Goal: Information Seeking & Learning: Learn about a topic

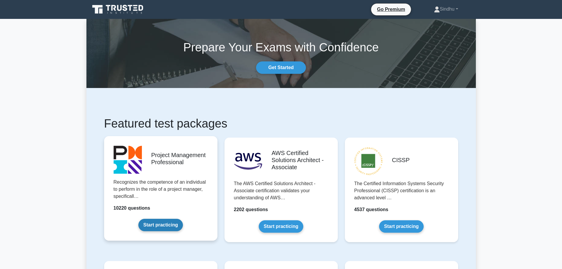
click at [160, 224] on link "Start practicing" at bounding box center [160, 225] width 45 height 12
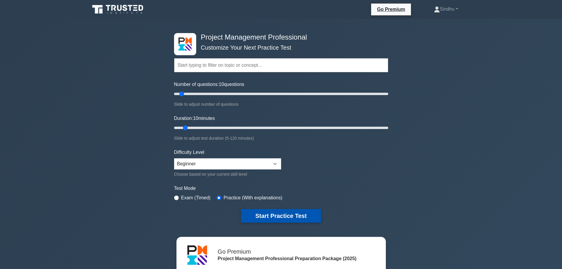
click at [282, 217] on button "Start Practice Test" at bounding box center [281, 216] width 80 height 14
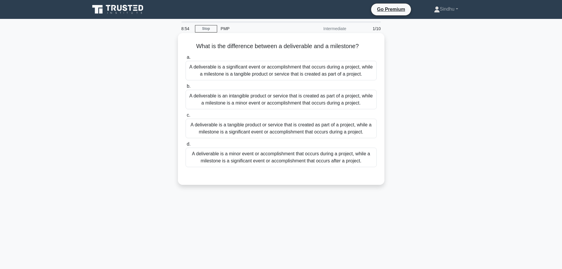
click at [287, 132] on div "A deliverable is a tangible product or service that is created as part of a pro…" at bounding box center [281, 128] width 191 height 19
click at [186, 117] on input "c. A deliverable is a tangible product or service that is created as part of a …" at bounding box center [186, 115] width 0 height 4
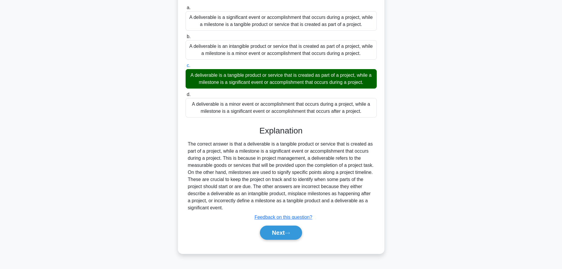
scroll to position [50, 0]
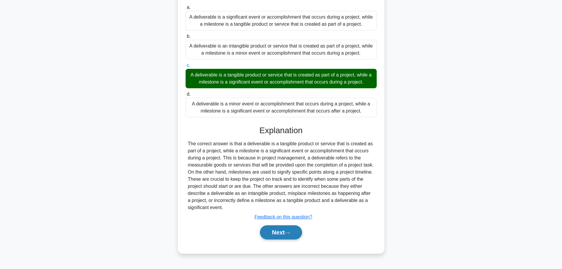
click at [277, 233] on button "Next" at bounding box center [281, 232] width 42 height 14
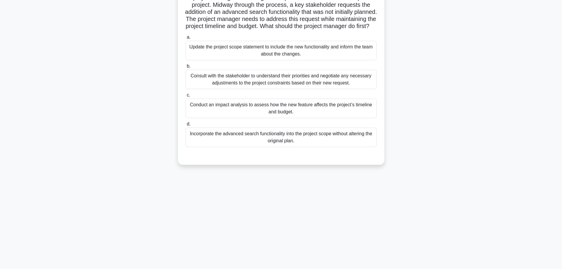
scroll to position [0, 0]
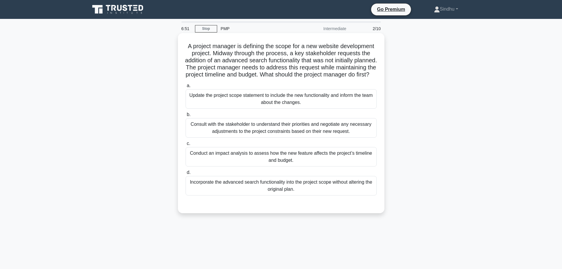
click at [271, 166] on div "Conduct an impact analysis to assess how the new feature affects the project’s …" at bounding box center [281, 156] width 191 height 19
click at [186, 145] on input "c. Conduct an impact analysis to assess how the new feature affects the project…" at bounding box center [186, 144] width 0 height 4
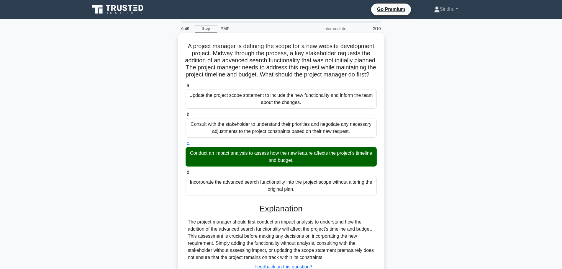
scroll to position [53, 0]
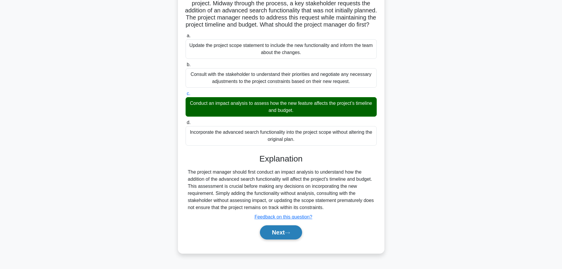
click at [272, 236] on button "Next" at bounding box center [281, 232] width 42 height 14
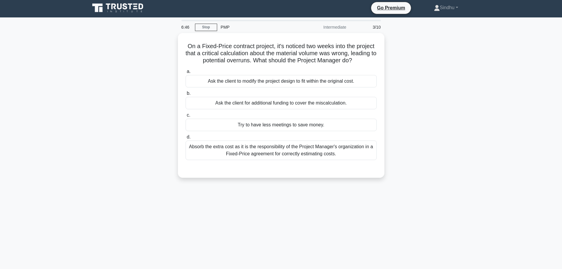
scroll to position [0, 0]
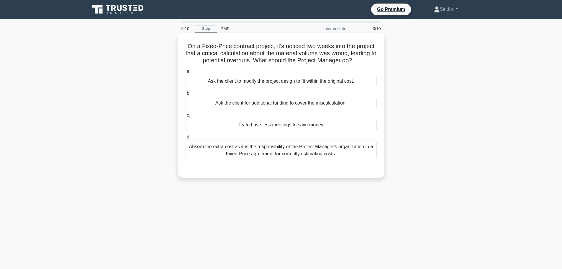
click at [316, 156] on div "Absorb the extra cost as it is the responsibility of the Project Manager's orga…" at bounding box center [281, 149] width 191 height 19
click at [186, 139] on input "d. Absorb the extra cost as it is the responsibility of the Project Manager's o…" at bounding box center [186, 137] width 0 height 4
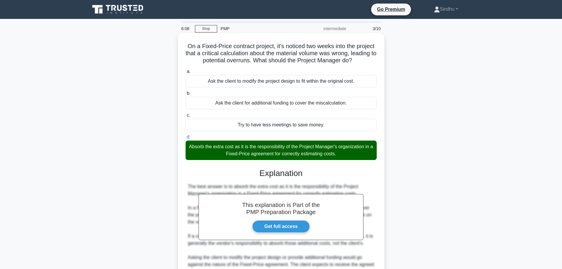
scroll to position [88, 0]
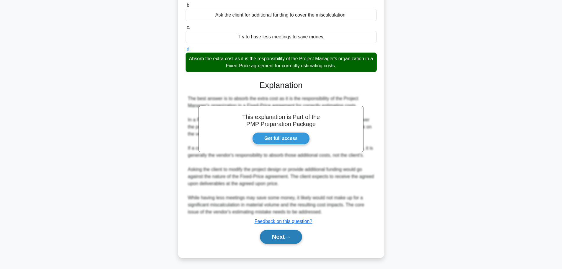
click at [275, 237] on button "Next" at bounding box center [281, 236] width 42 height 14
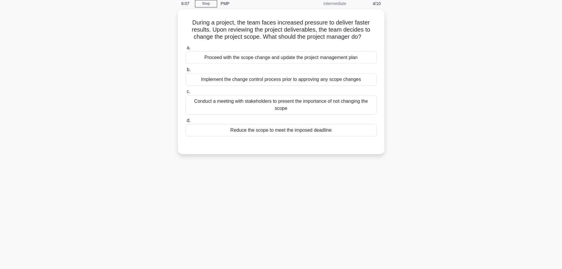
scroll to position [0, 0]
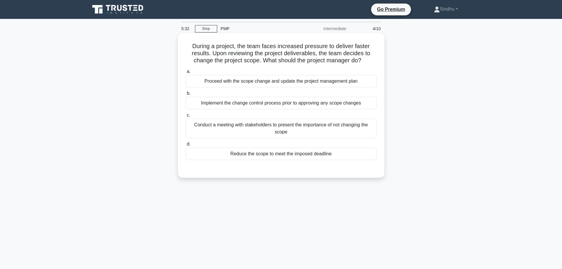
click at [288, 130] on div "Conduct a meeting with stakeholders to present the importance of not changing t…" at bounding box center [281, 128] width 191 height 19
click at [186, 117] on input "c. Conduct a meeting with stakeholders to present the importance of not changin…" at bounding box center [186, 115] width 0 height 4
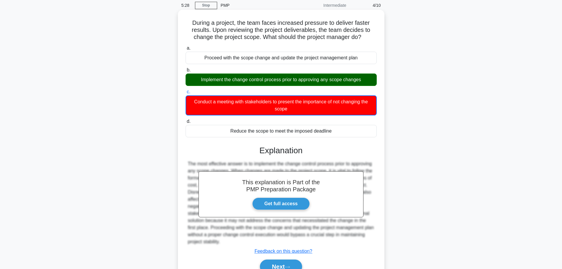
scroll to position [53, 0]
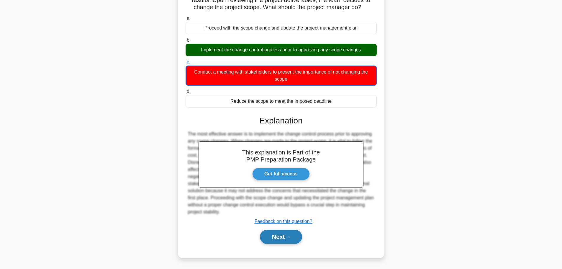
click at [268, 238] on button "Next" at bounding box center [281, 236] width 42 height 14
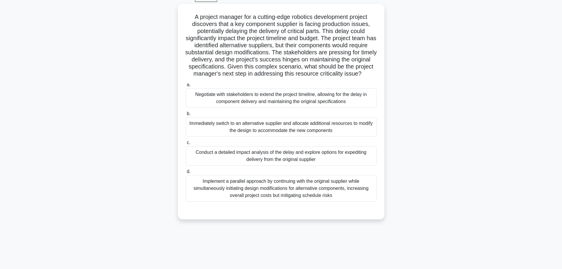
scroll to position [20, 0]
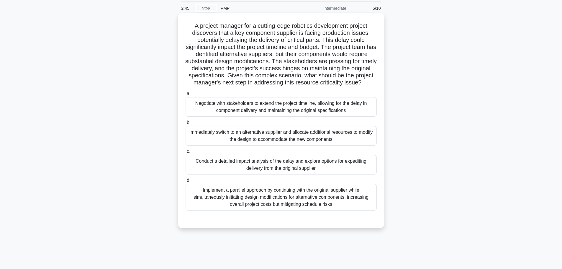
click at [283, 206] on div "Implement a parallel approach by continuing with the original supplier while si…" at bounding box center [281, 197] width 191 height 27
click at [186, 182] on input "d. Implement a parallel approach by continuing with the original supplier while…" at bounding box center [186, 180] width 0 height 4
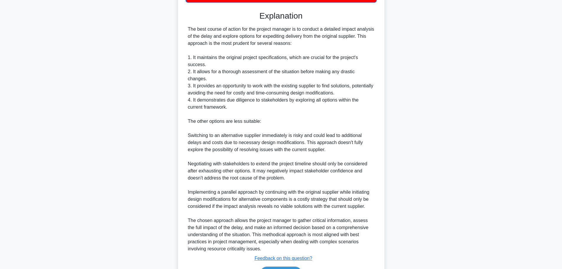
scroll to position [266, 0]
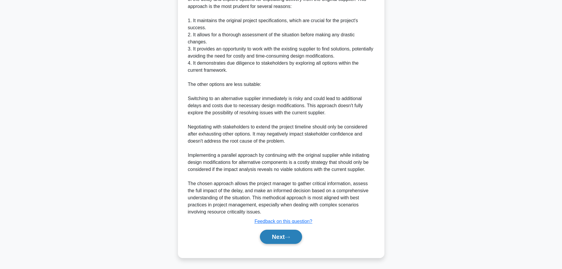
click at [277, 233] on button "Next" at bounding box center [281, 236] width 42 height 14
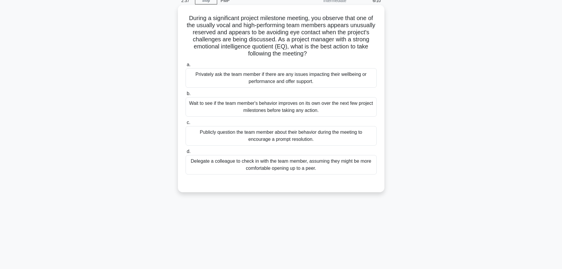
scroll to position [0, 0]
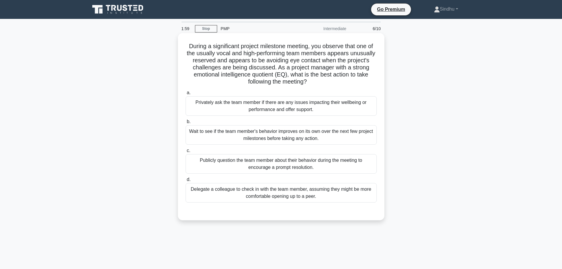
click at [277, 106] on div "Privately ask the team member if there are any issues impacting their wellbeing…" at bounding box center [281, 105] width 191 height 19
click at [186, 95] on input "a. Privately ask the team member if there are any issues impacting their wellbe…" at bounding box center [186, 93] width 0 height 4
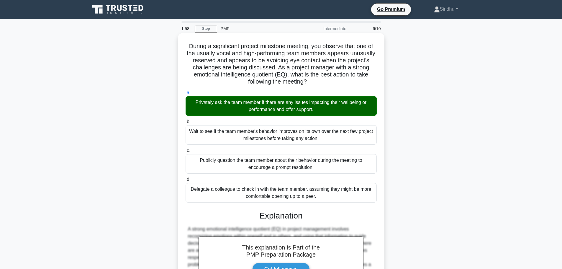
scroll to position [118, 0]
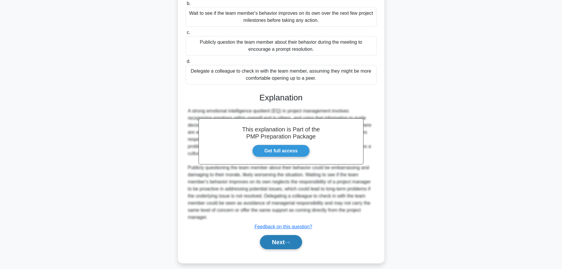
click at [273, 240] on button "Next" at bounding box center [281, 242] width 42 height 14
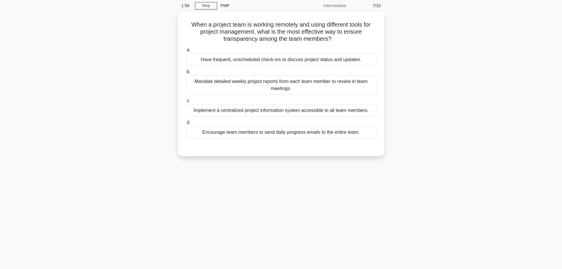
scroll to position [0, 0]
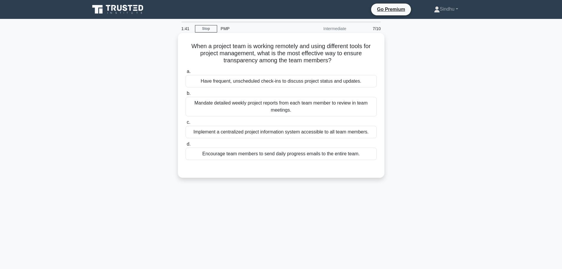
click at [332, 131] on div "Implement a centralized project information system accessible to all team membe…" at bounding box center [281, 132] width 191 height 12
click at [186, 124] on input "c. Implement a centralized project information system accessible to all team me…" at bounding box center [186, 122] width 0 height 4
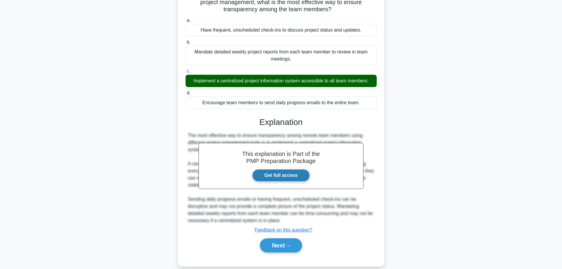
scroll to position [60, 0]
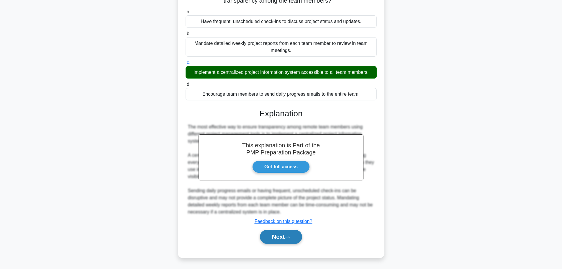
click at [291, 233] on button "Next" at bounding box center [281, 236] width 42 height 14
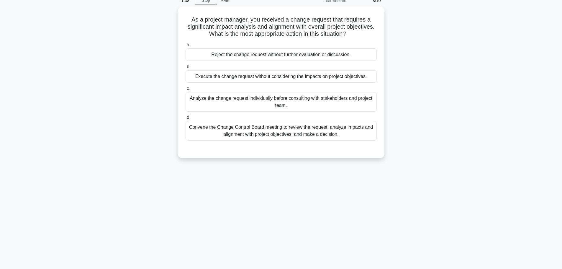
scroll to position [0, 0]
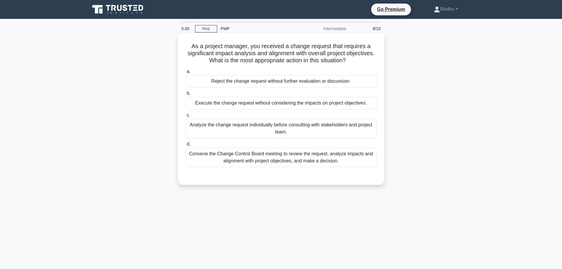
click at [314, 157] on div "Convene the Change Control Board meeting to review the request, analyze impacts…" at bounding box center [281, 156] width 191 height 19
click at [186, 146] on input "d. Convene the Change Control Board meeting to review the request, analyze impa…" at bounding box center [186, 144] width 0 height 4
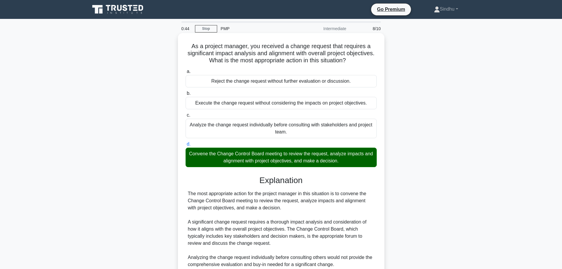
scroll to position [95, 0]
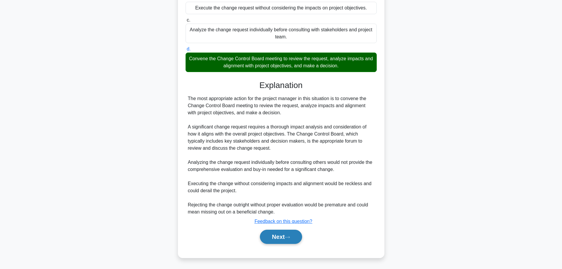
click at [282, 234] on button "Next" at bounding box center [281, 236] width 42 height 14
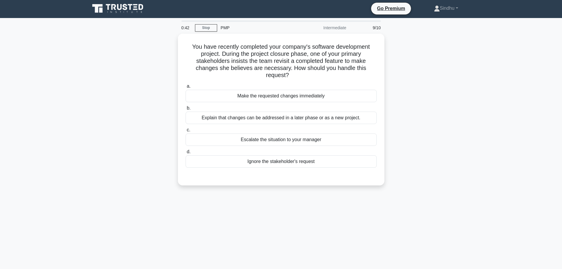
scroll to position [0, 0]
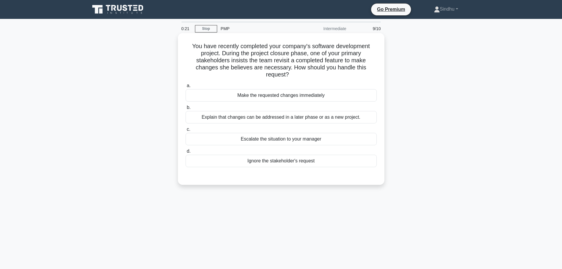
click at [303, 119] on div "Explain that changes can be addressed in a later phase or as a new project." at bounding box center [281, 117] width 191 height 12
click at [186, 109] on input "b. Explain that changes can be addressed in a later phase or as a new project." at bounding box center [186, 108] width 0 height 4
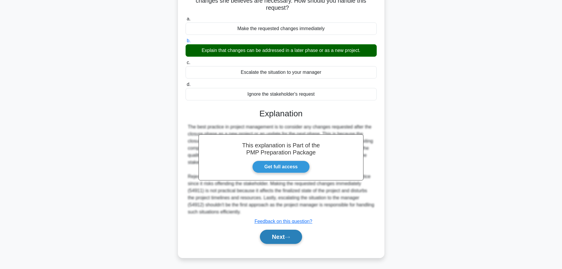
click at [270, 236] on button "Next" at bounding box center [281, 236] width 42 height 14
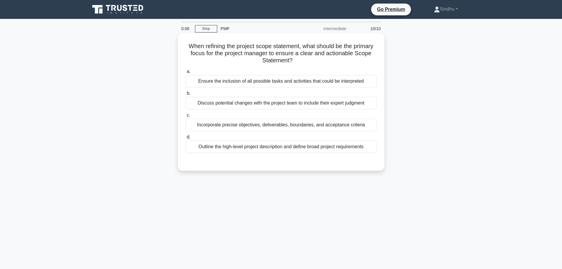
click at [259, 127] on div "Incorporate precise objectives, deliverables, boundaries, and acceptance criter…" at bounding box center [281, 125] width 191 height 12
click at [186, 117] on input "c. Incorporate precise objectives, deliverables, boundaries, and acceptance cri…" at bounding box center [186, 115] width 0 height 4
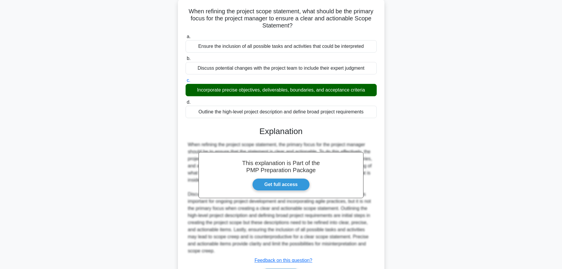
scroll to position [74, 0]
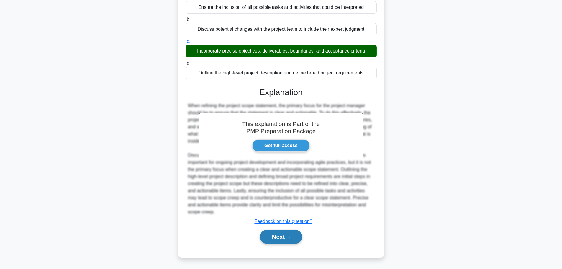
click at [266, 238] on button "Next" at bounding box center [281, 236] width 42 height 14
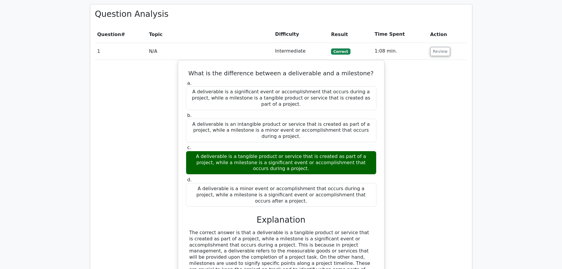
scroll to position [560, 0]
